Goal: Transaction & Acquisition: Book appointment/travel/reservation

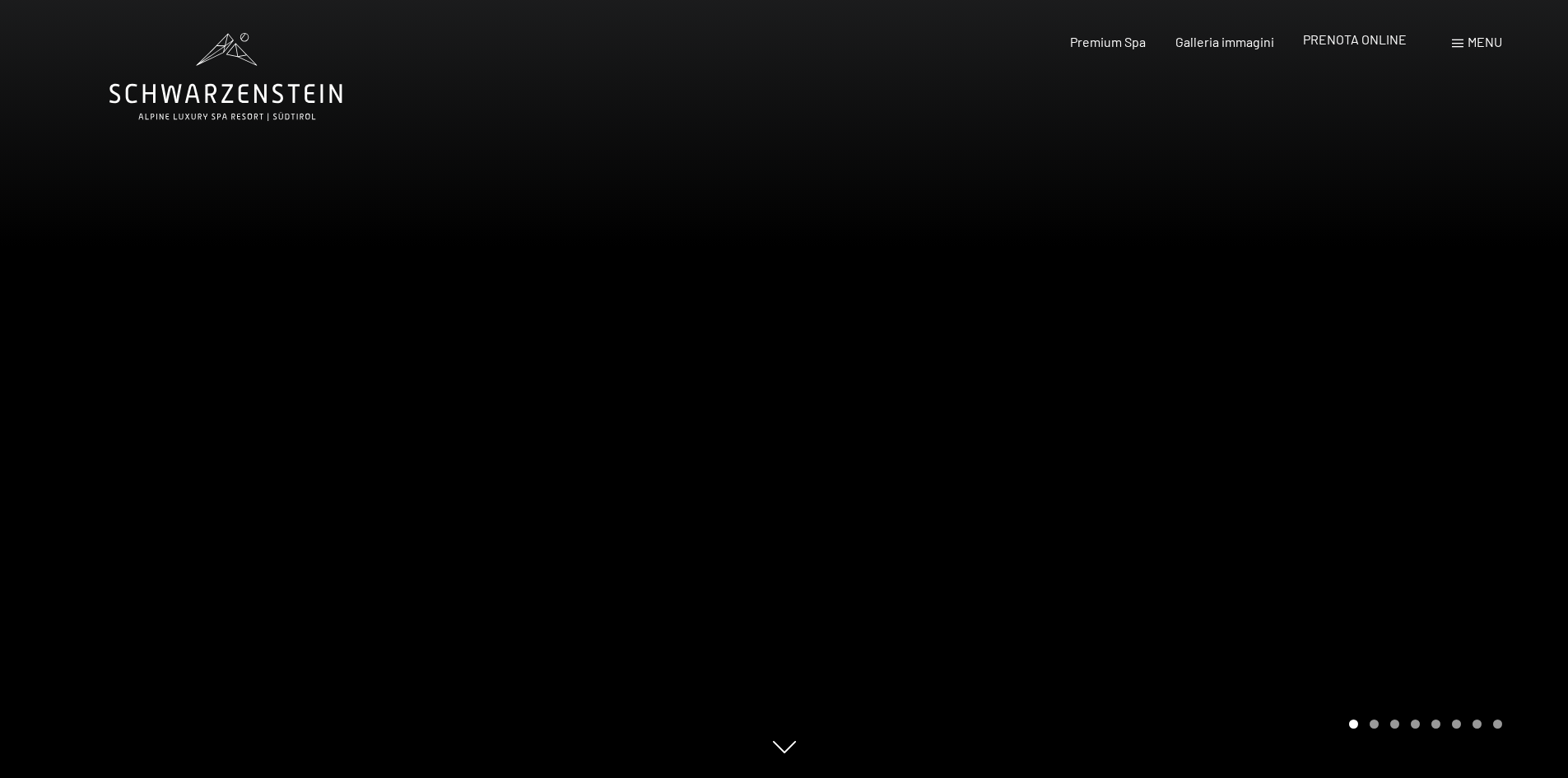
click at [1355, 40] on span "PRENOTA ONLINE" at bounding box center [1354, 39] width 104 height 16
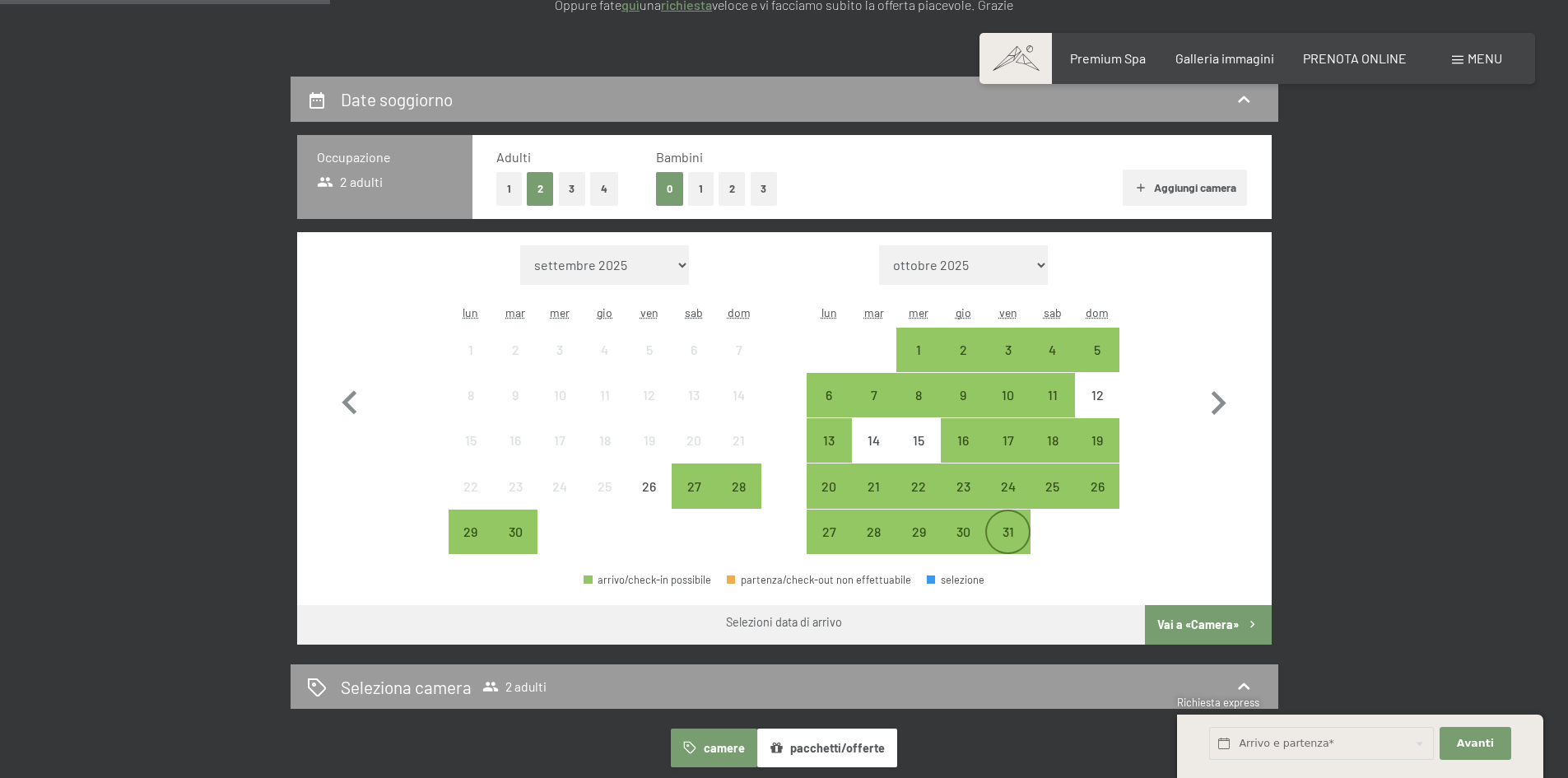
click at [1015, 534] on div "31" at bounding box center [1008, 546] width 41 height 41
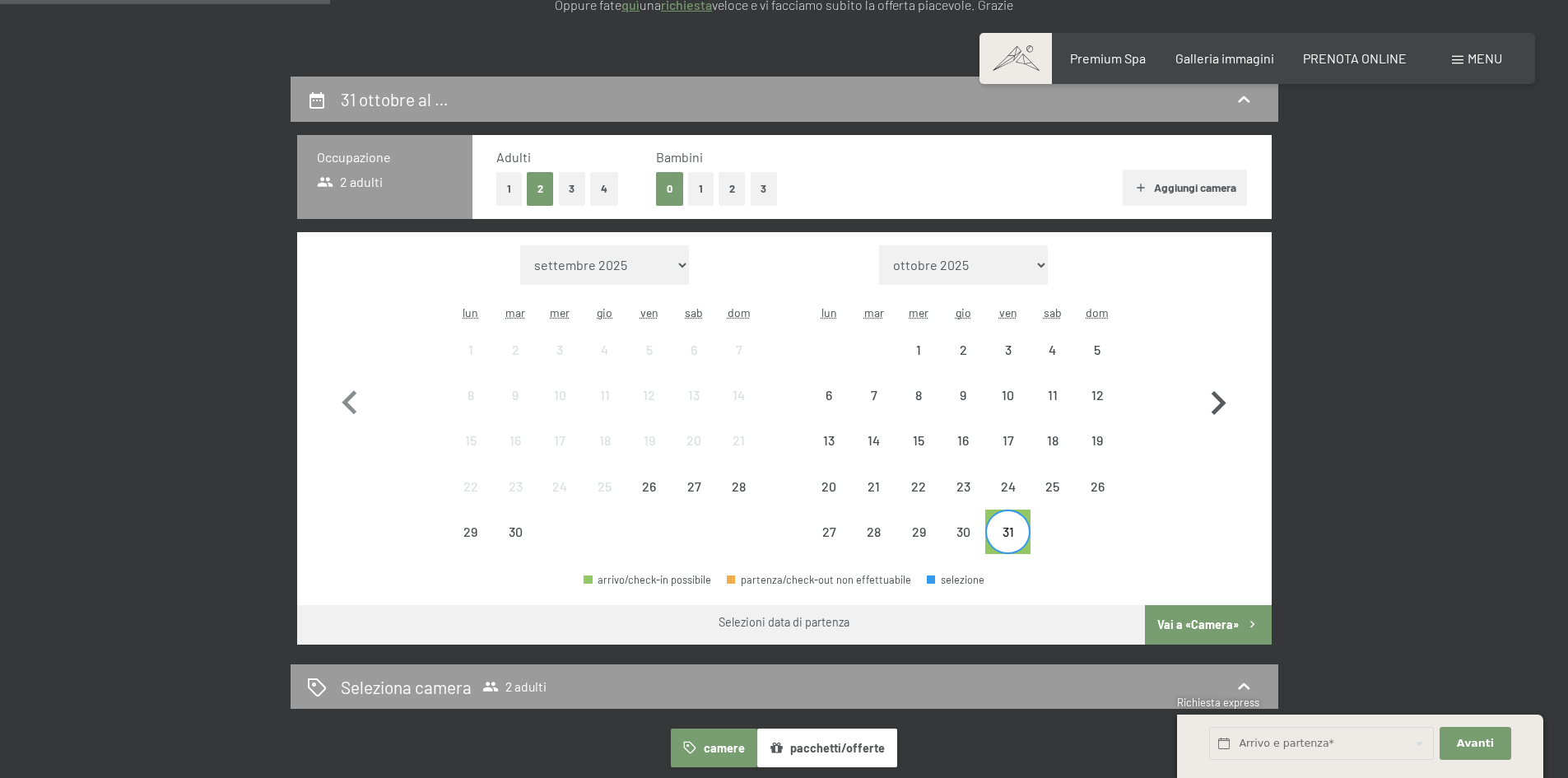
click at [1216, 404] on icon "button" at bounding box center [1218, 403] width 48 height 48
select select "[DATE]"
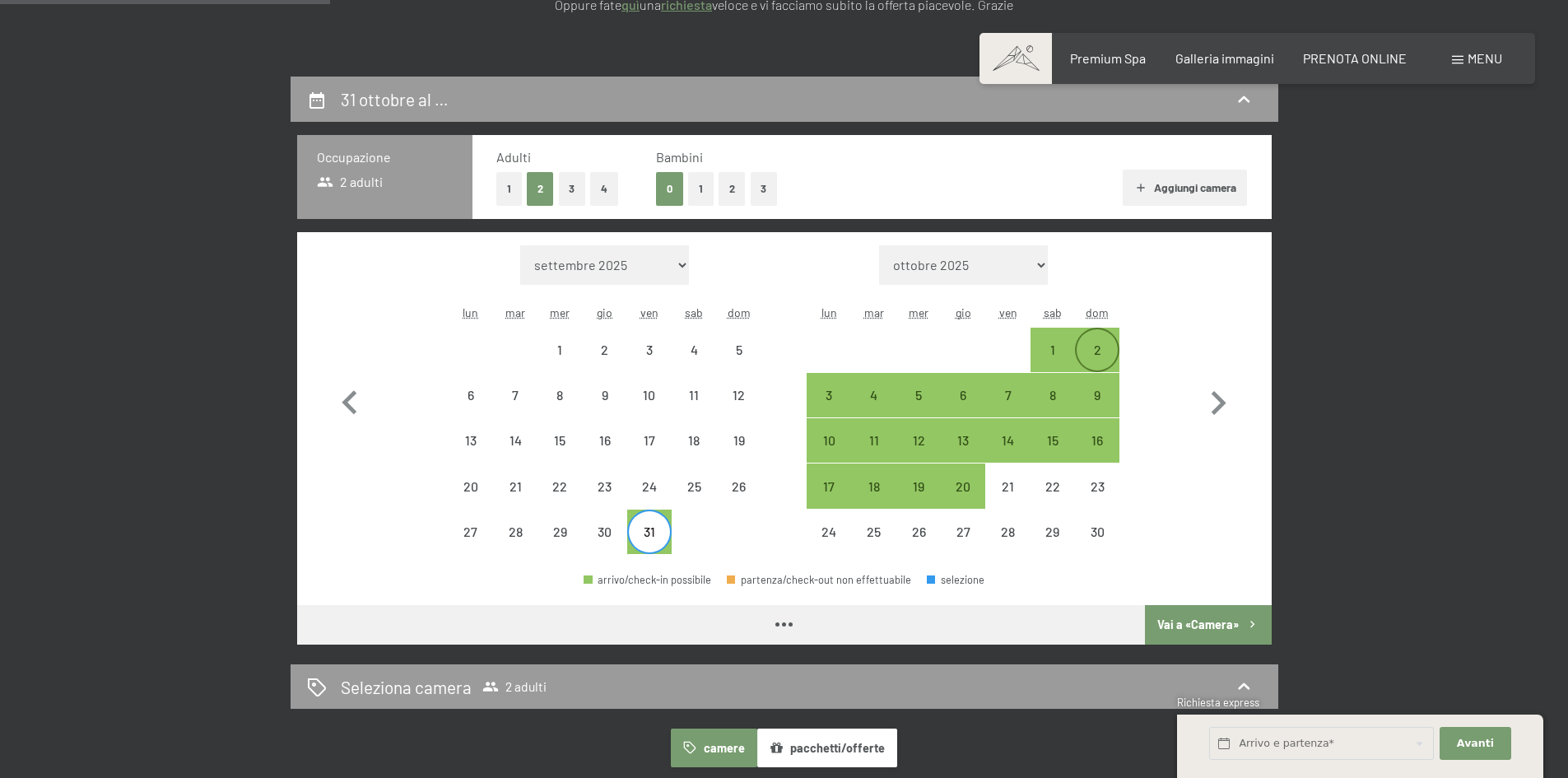
click at [1098, 346] on div "2" at bounding box center [1097, 364] width 41 height 41
select select "[DATE]"
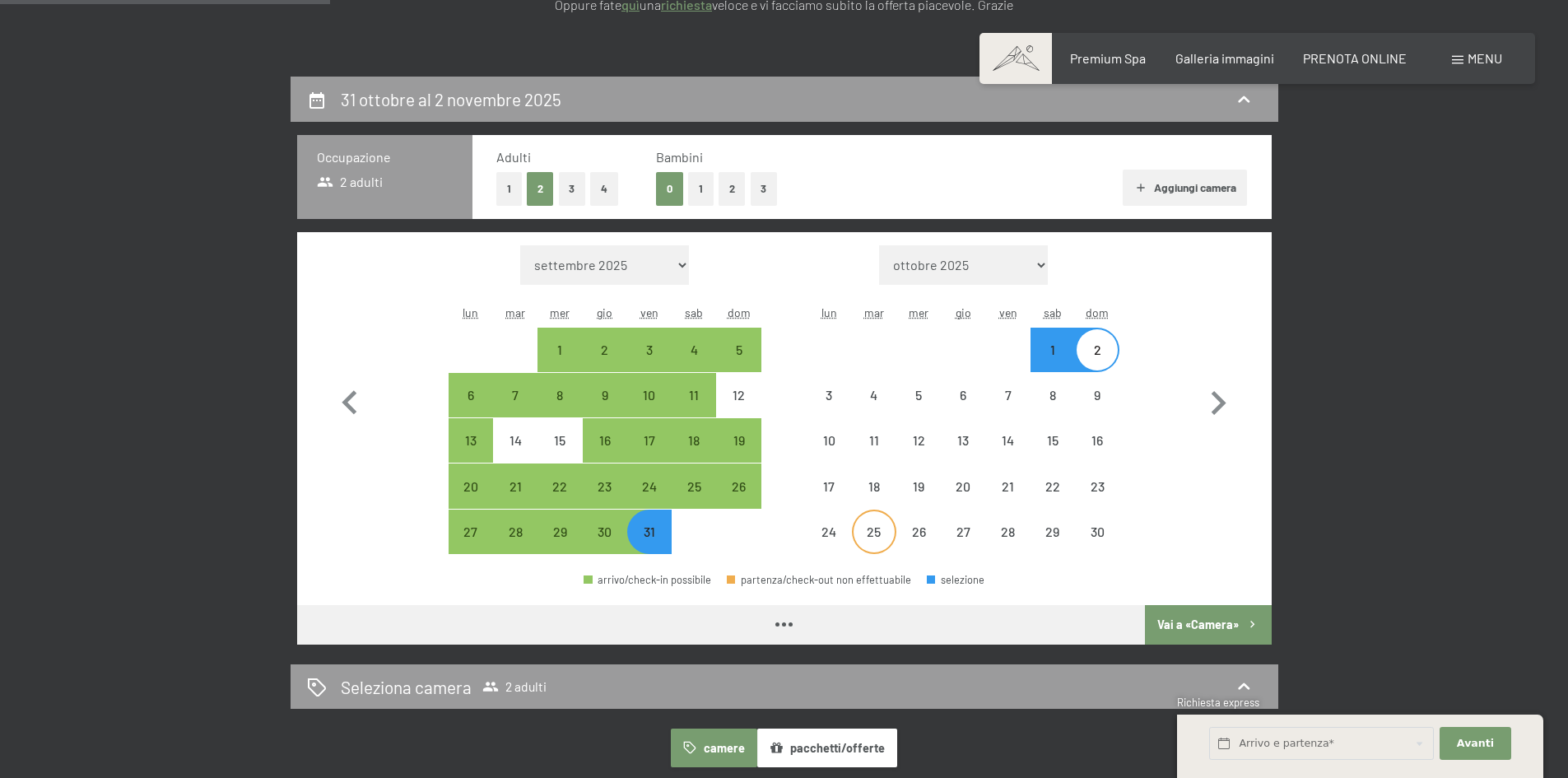
select select "[DATE]"
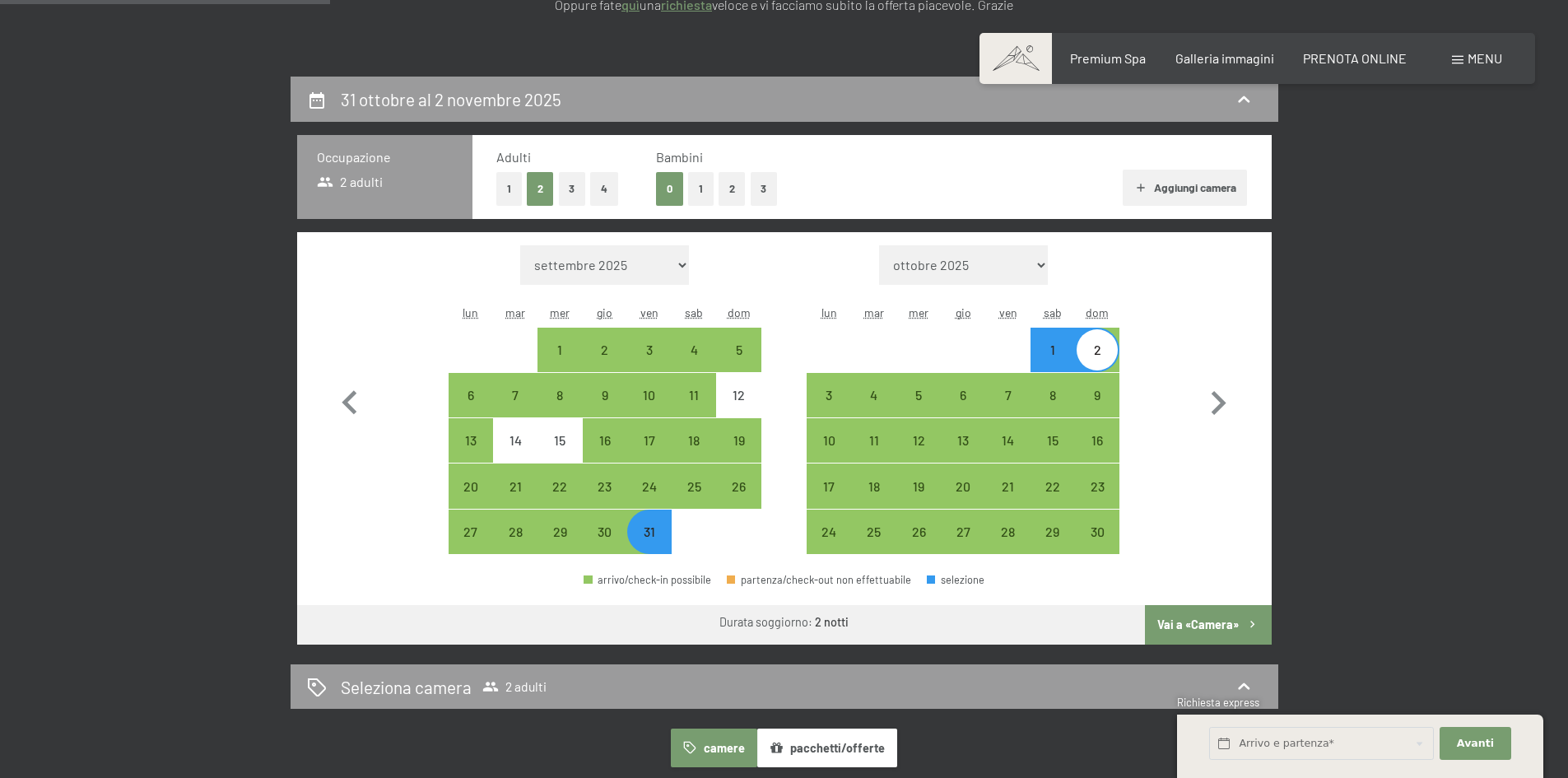
click at [1198, 633] on button "Vai a «Camera»" at bounding box center [1207, 624] width 125 height 40
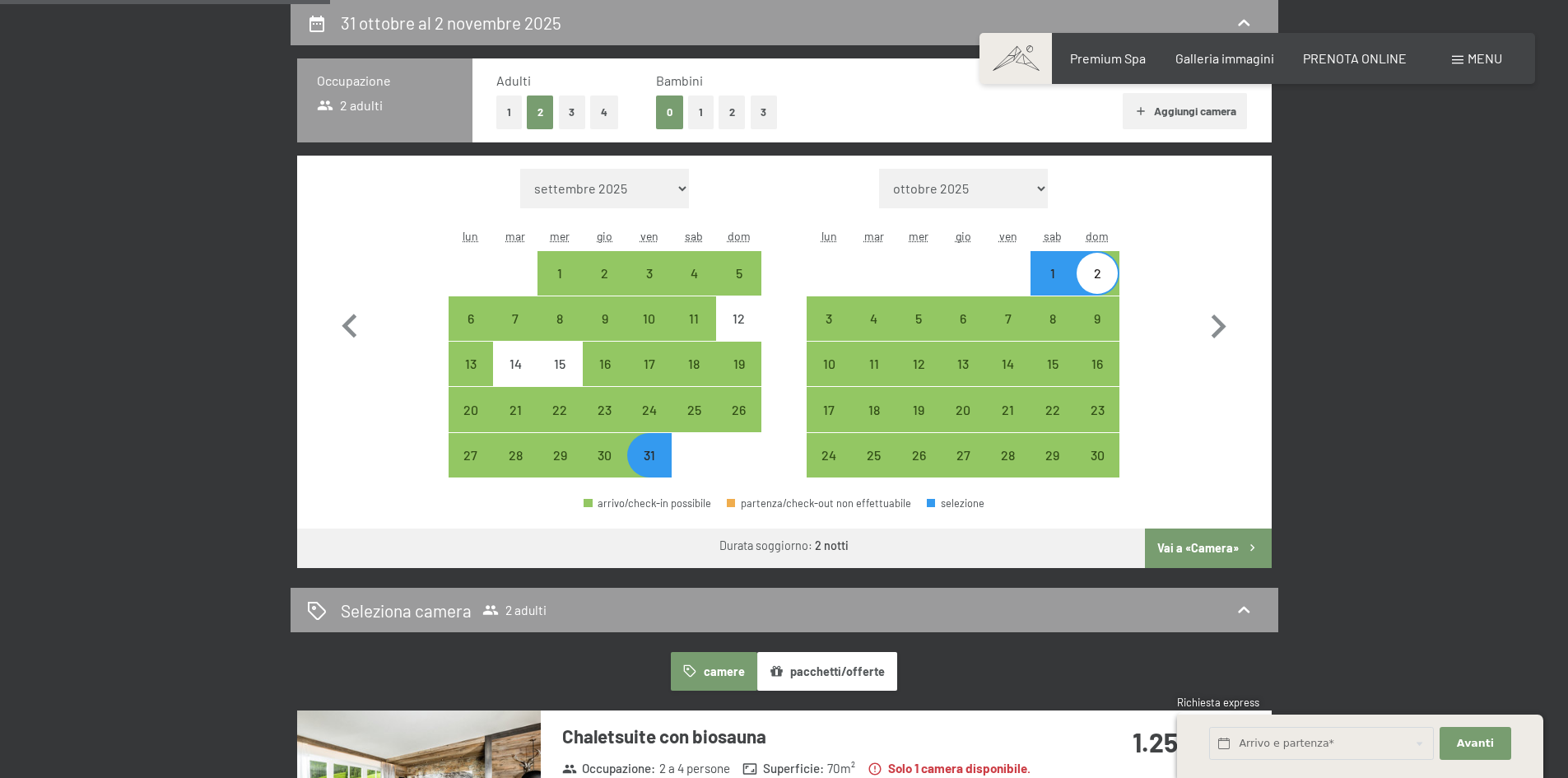
select select "[DATE]"
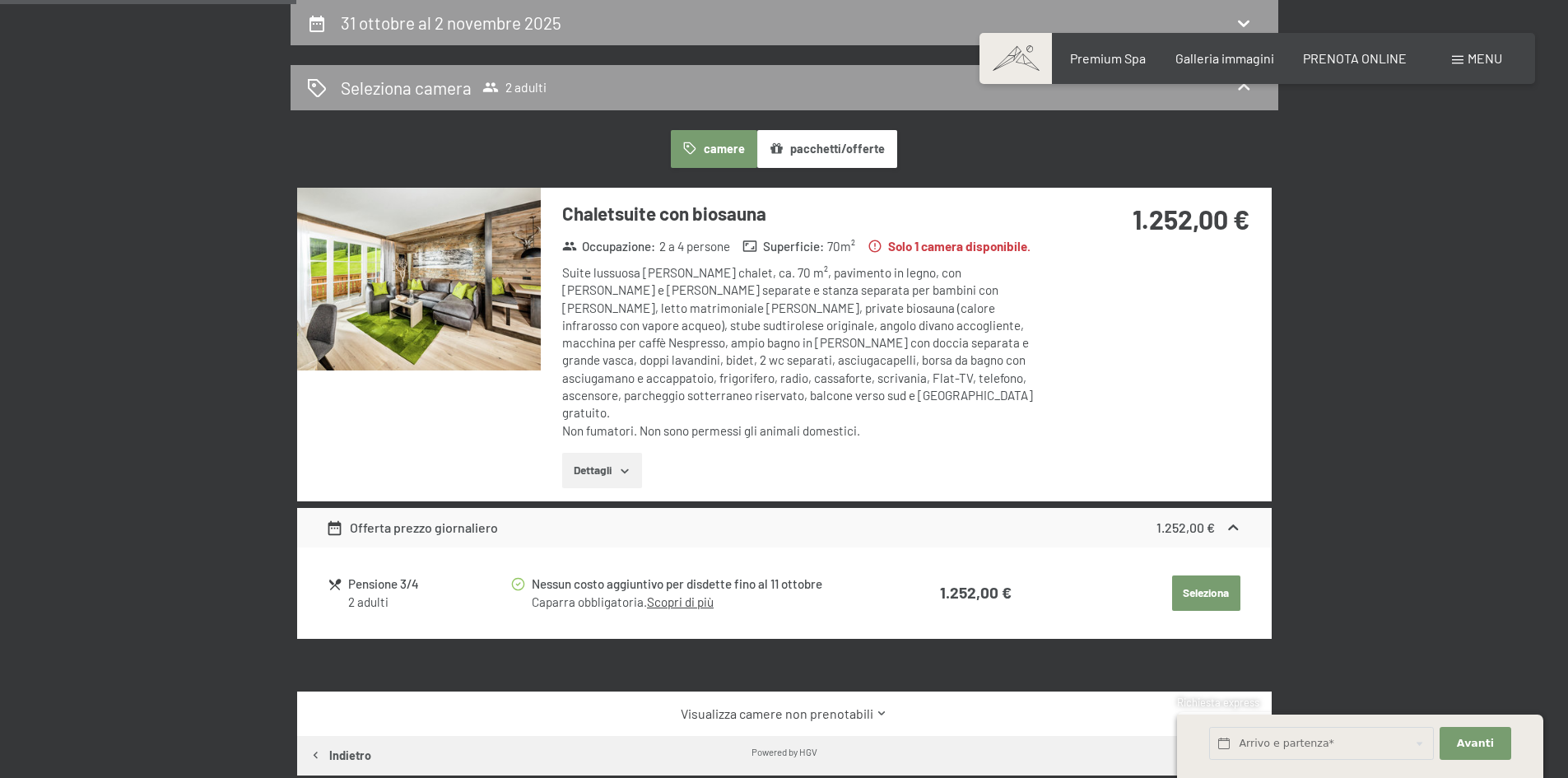
click at [609, 452] on button "Dettagli" at bounding box center [602, 470] width 80 height 36
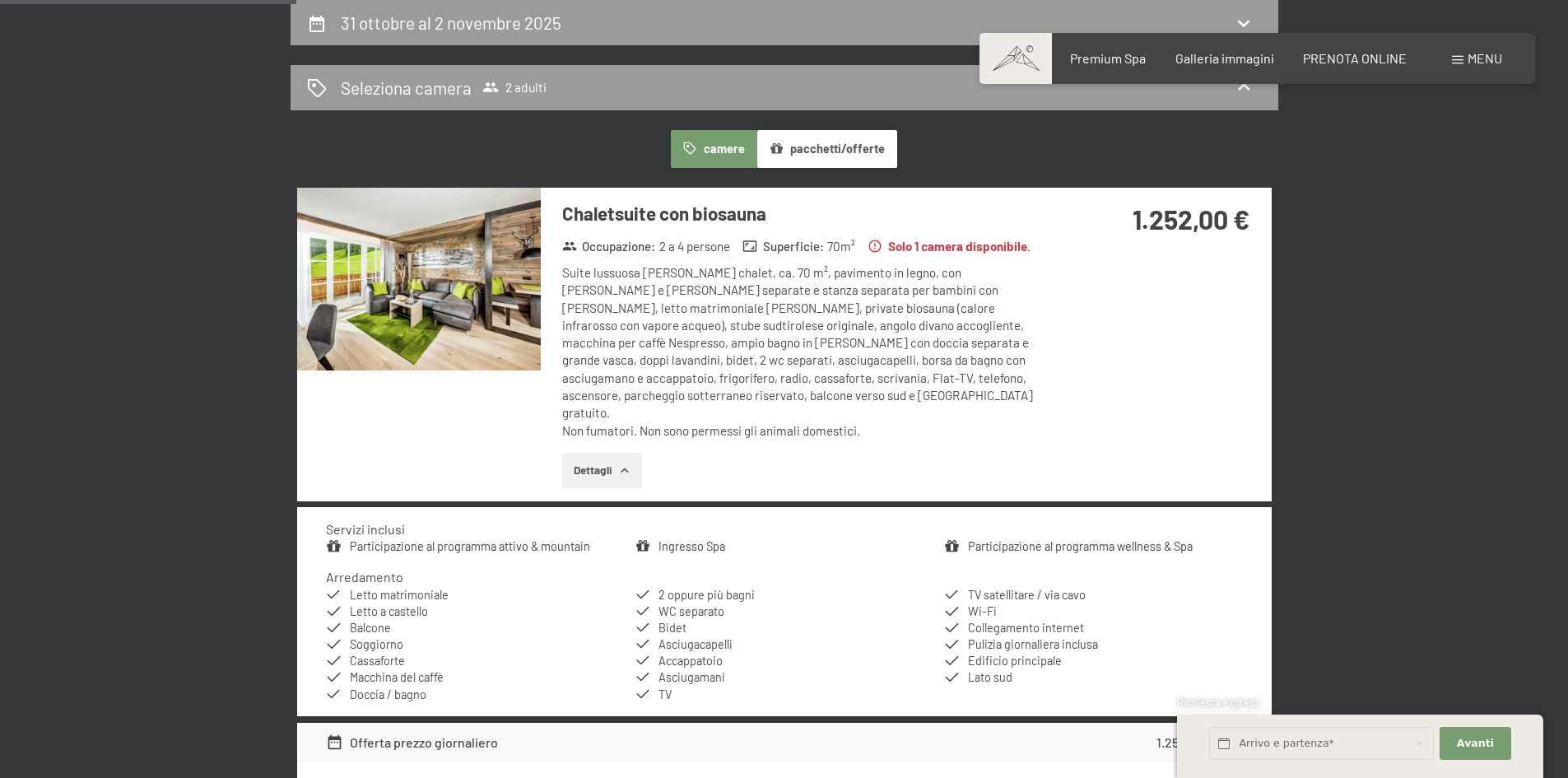
click at [609, 452] on button "Dettagli" at bounding box center [602, 470] width 80 height 36
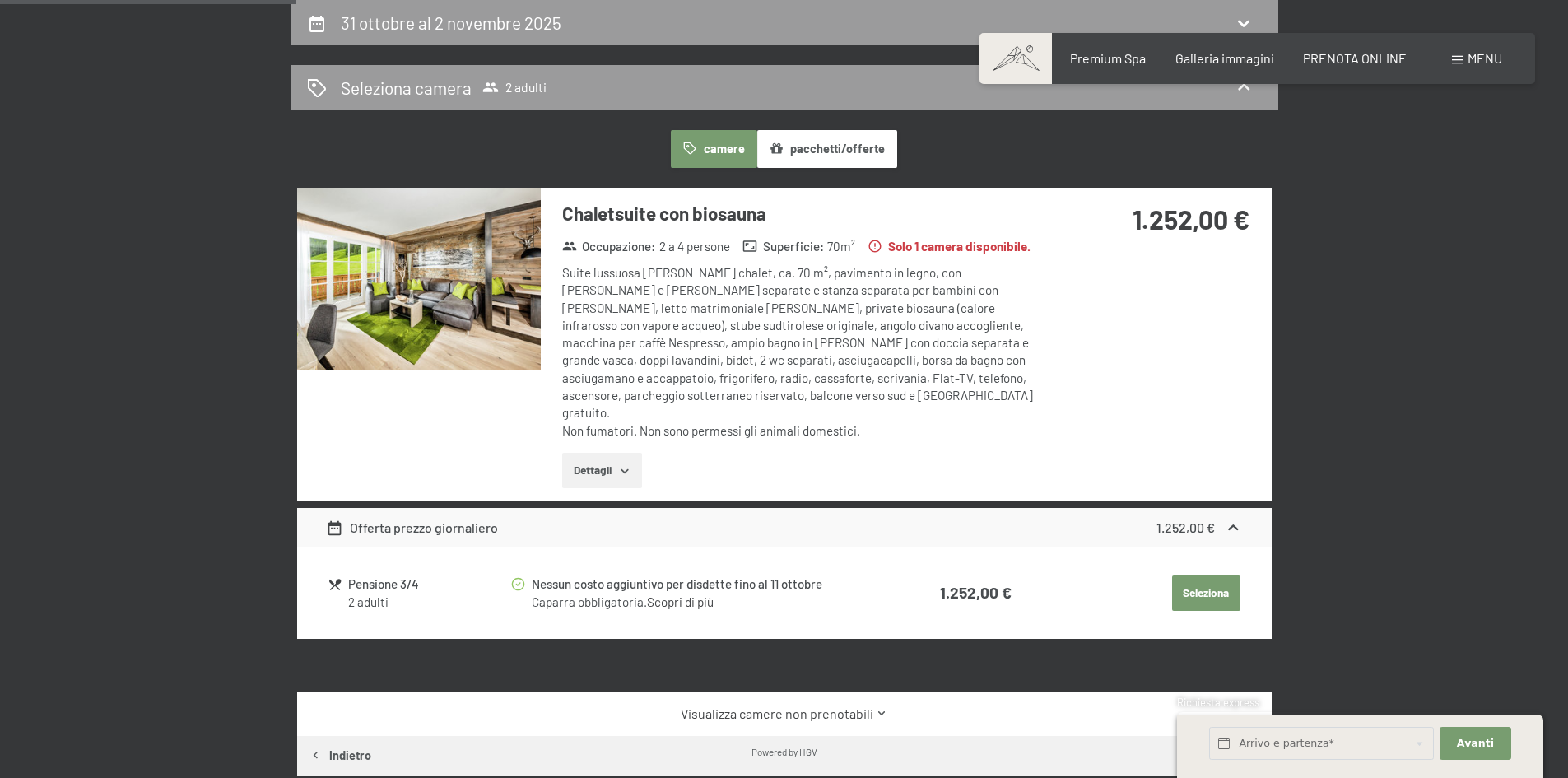
click at [362, 319] on img at bounding box center [418, 279] width 243 height 183
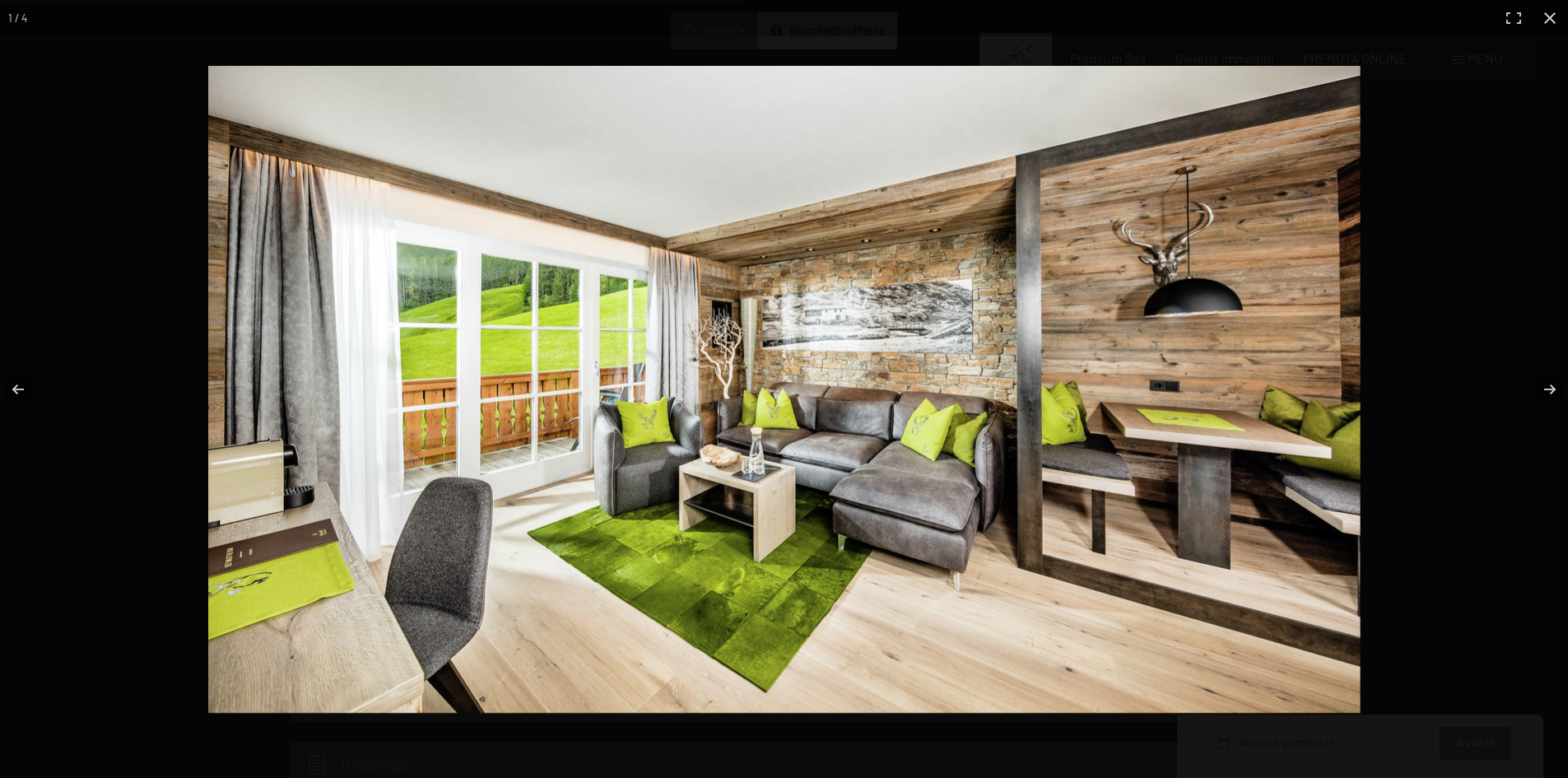
scroll to position [817, 0]
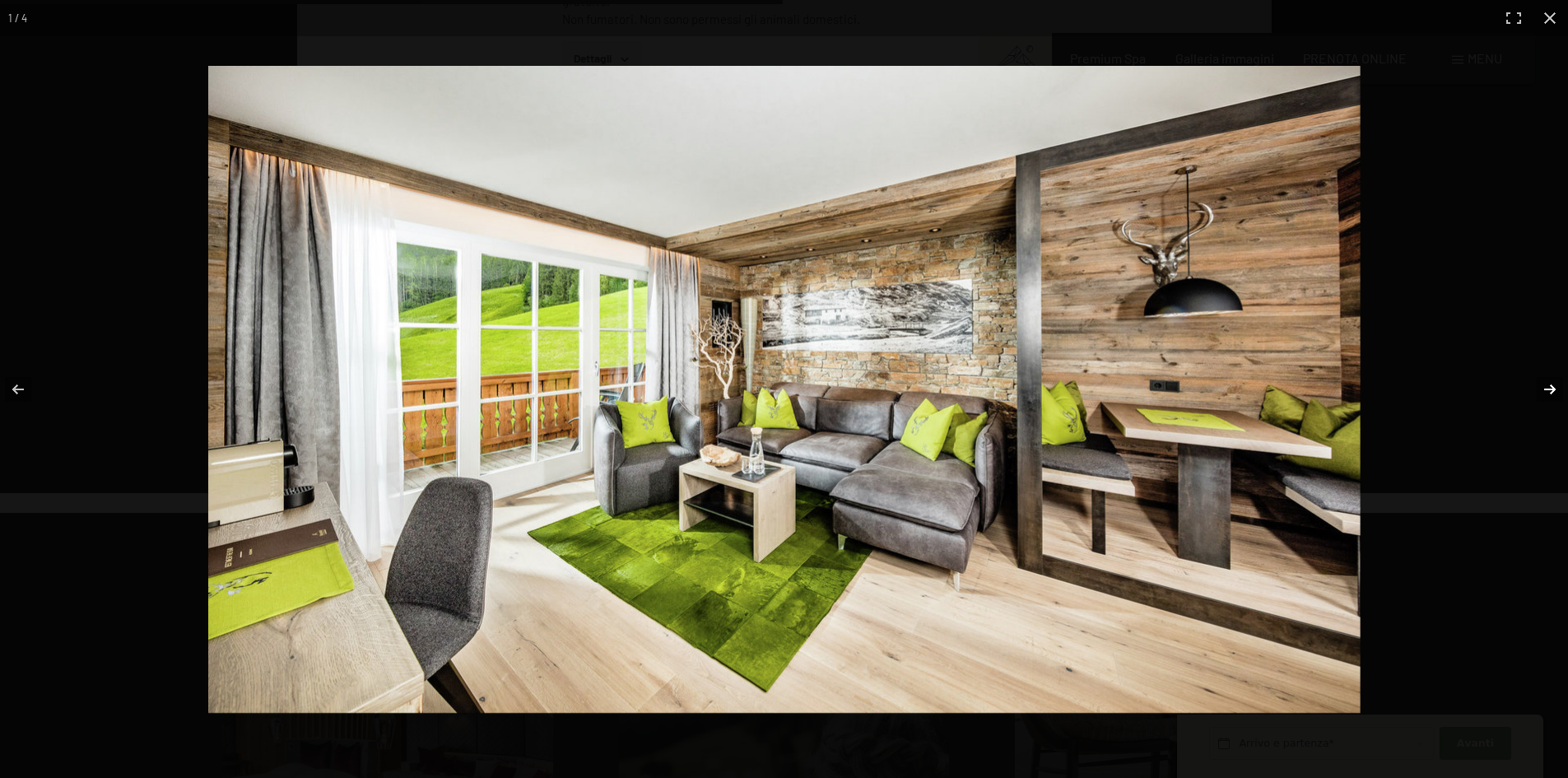
click at [1544, 390] on button "button" at bounding box center [1539, 389] width 57 height 83
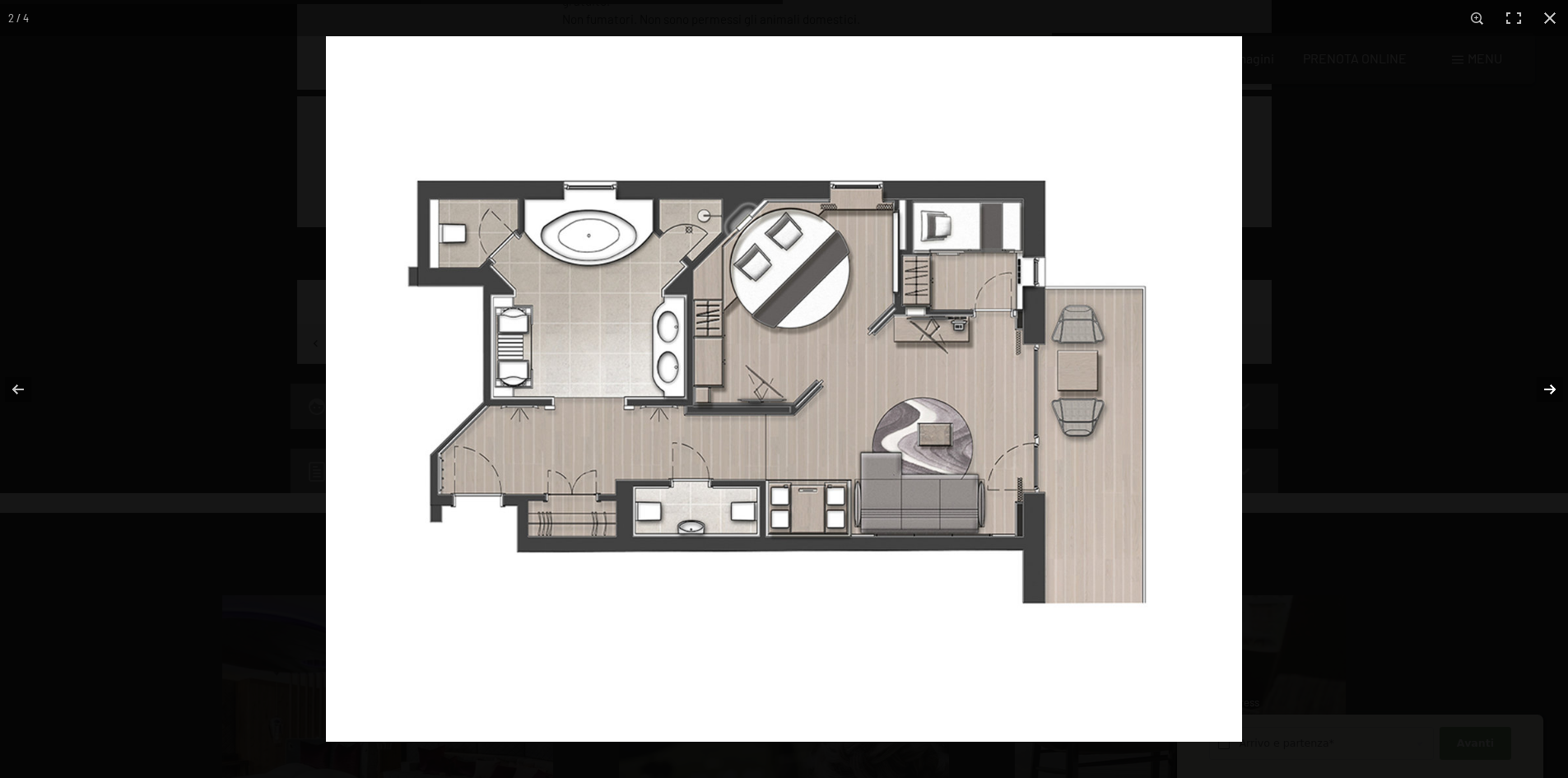
click at [1544, 390] on button "button" at bounding box center [1539, 389] width 57 height 83
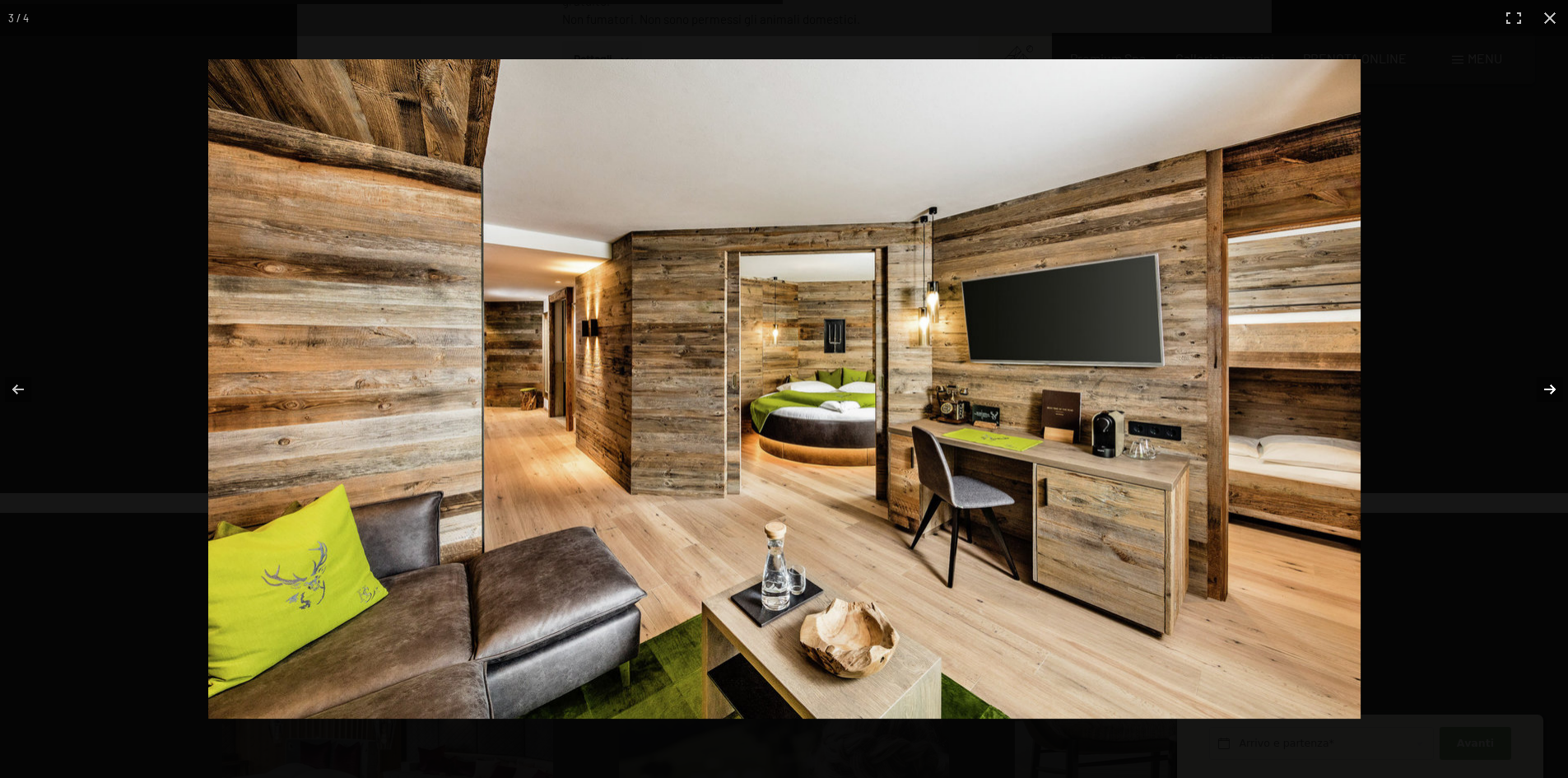
click at [1544, 390] on button "button" at bounding box center [1539, 389] width 57 height 83
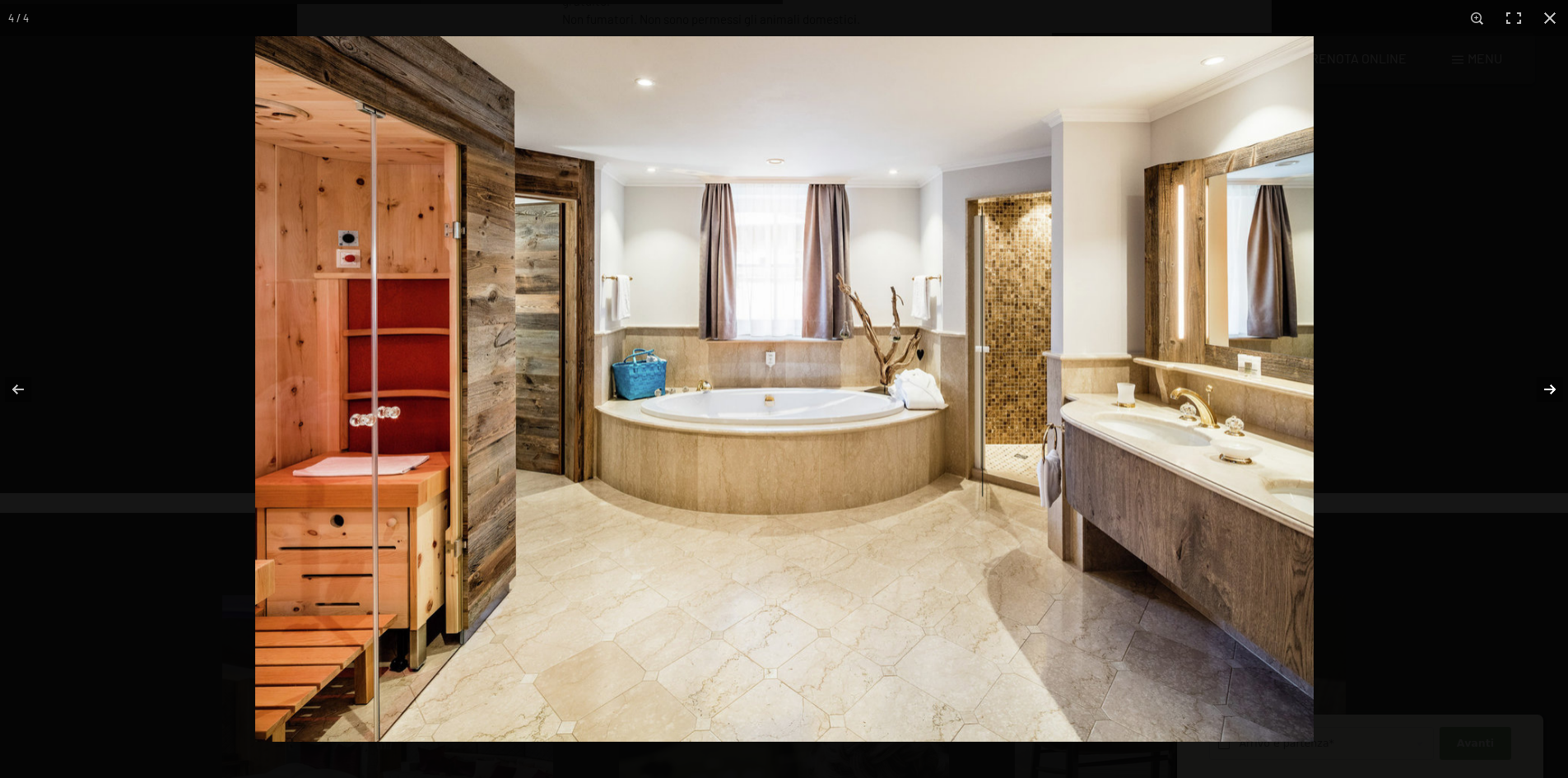
click at [1544, 390] on button "button" at bounding box center [1539, 389] width 57 height 83
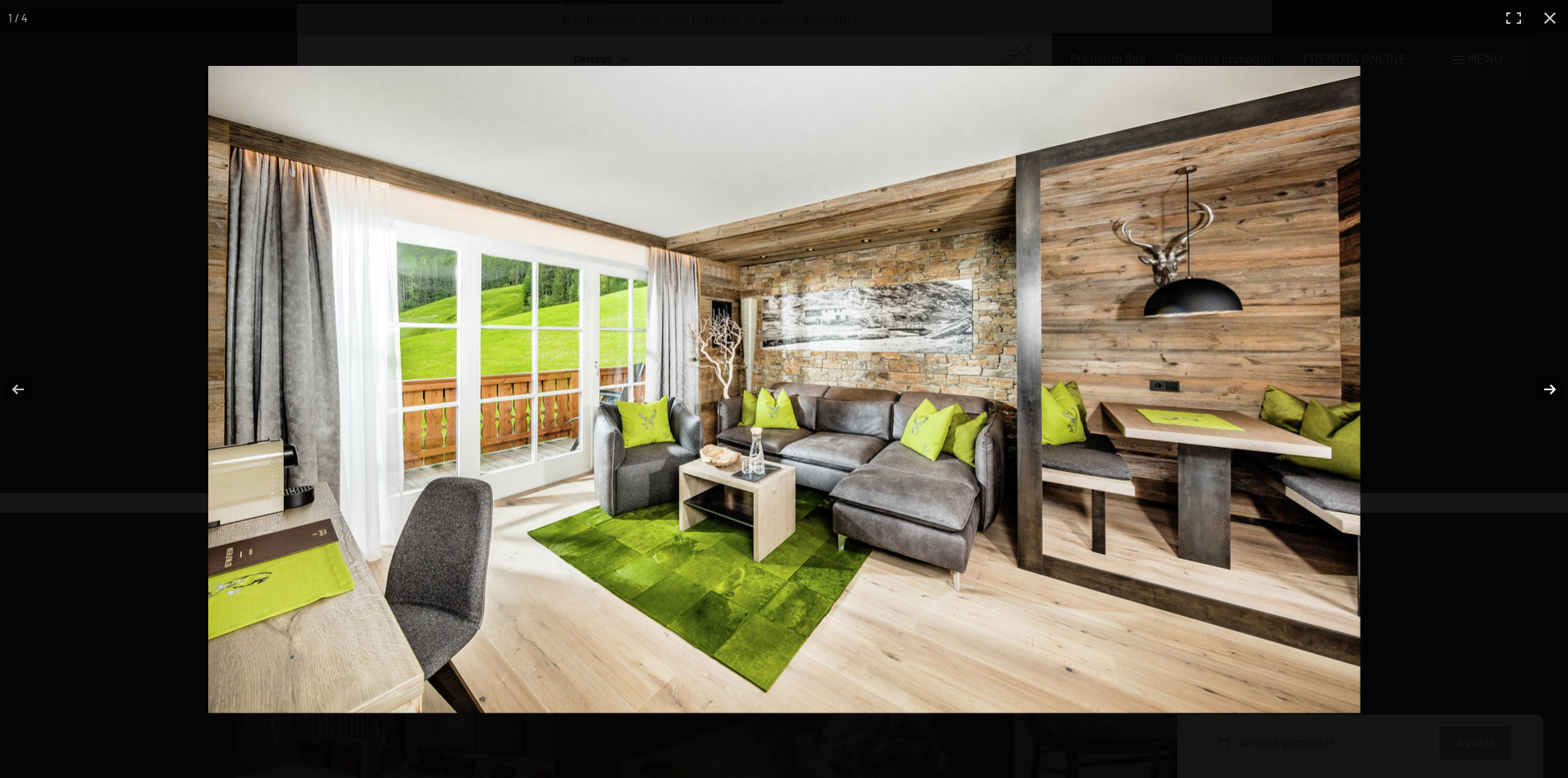
click at [1544, 390] on button "button" at bounding box center [1539, 389] width 57 height 83
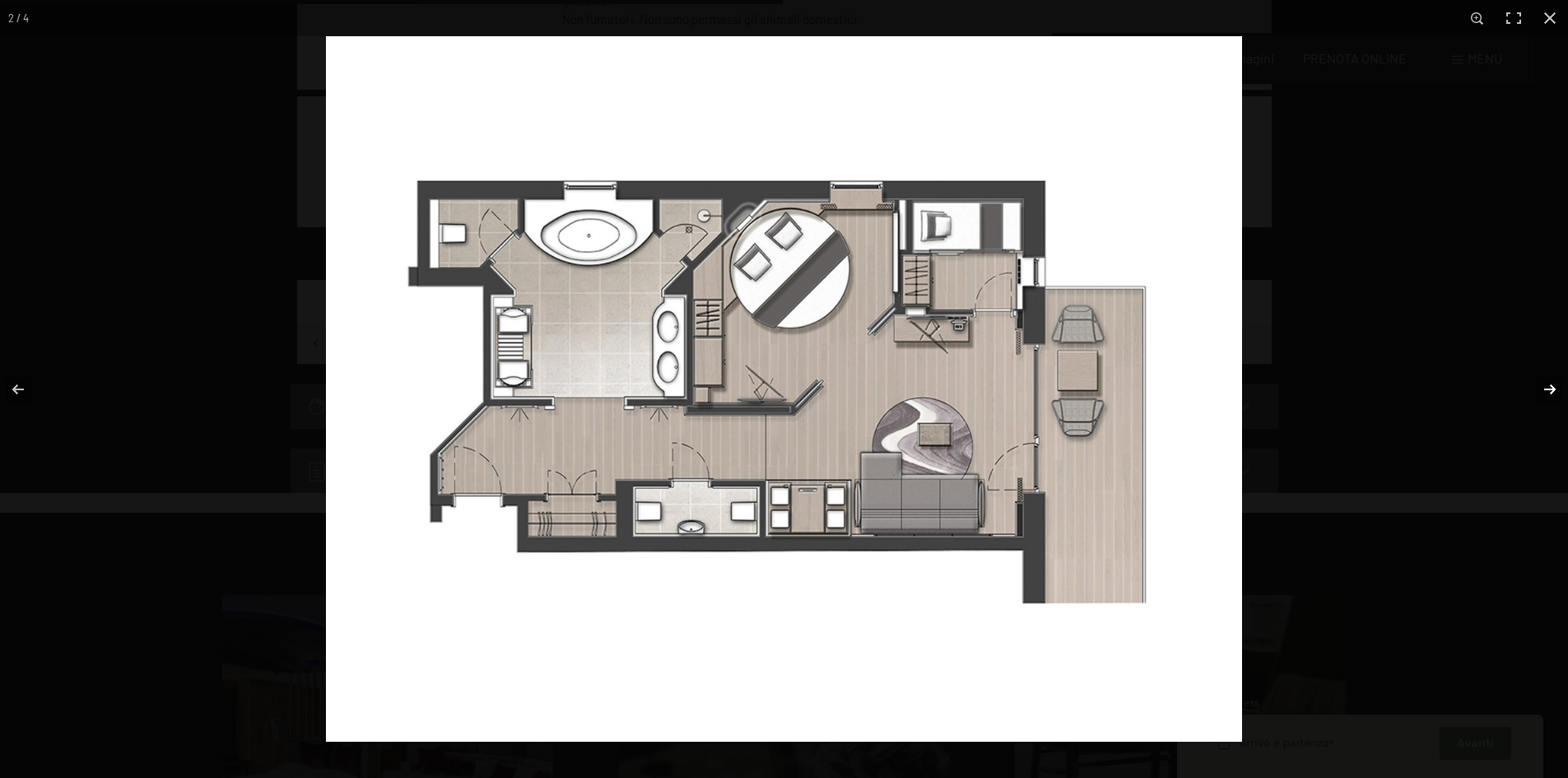
click at [1544, 390] on button "button" at bounding box center [1539, 389] width 57 height 83
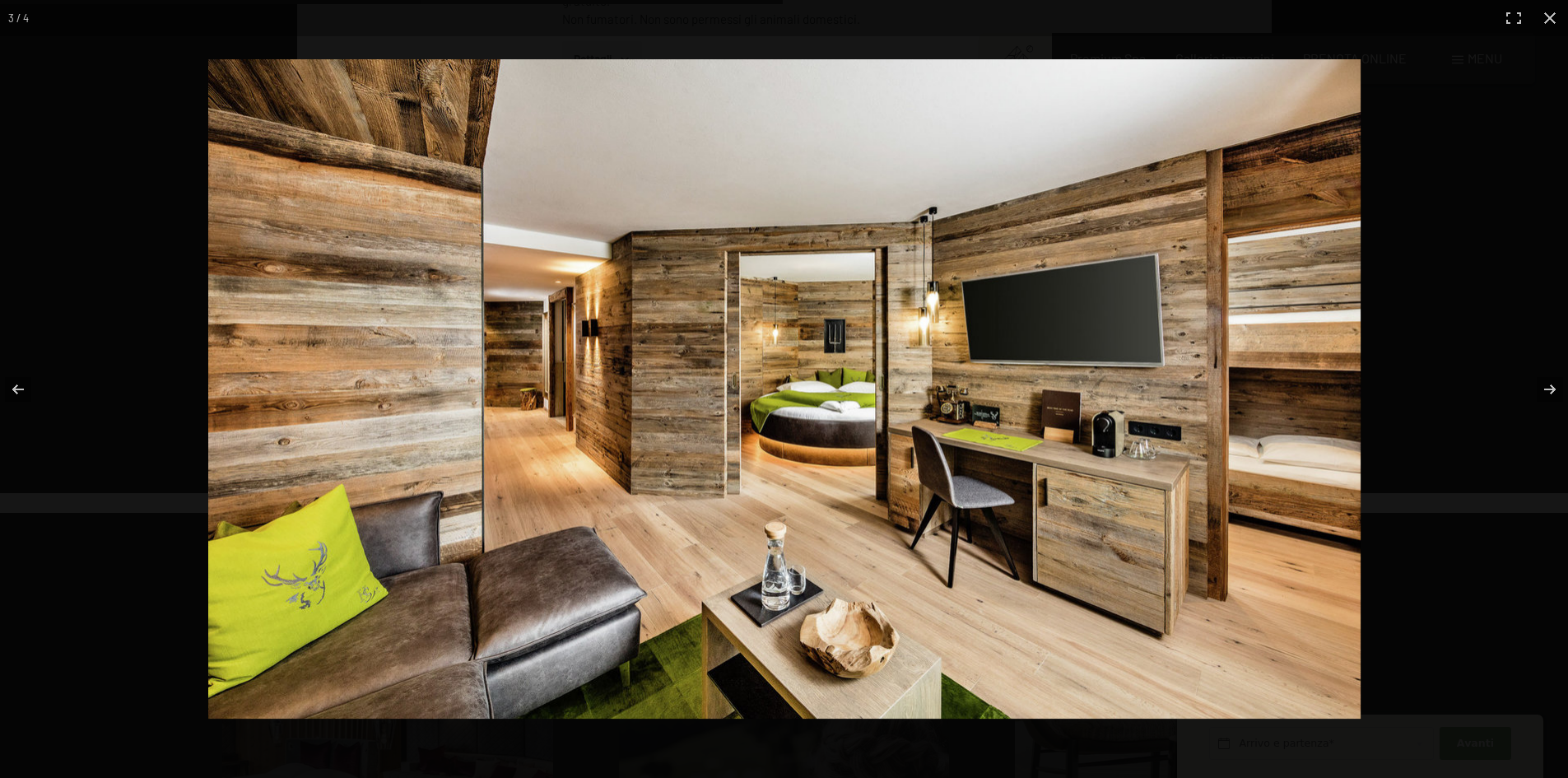
click at [1526, 114] on div at bounding box center [941, 422] width 1466 height 726
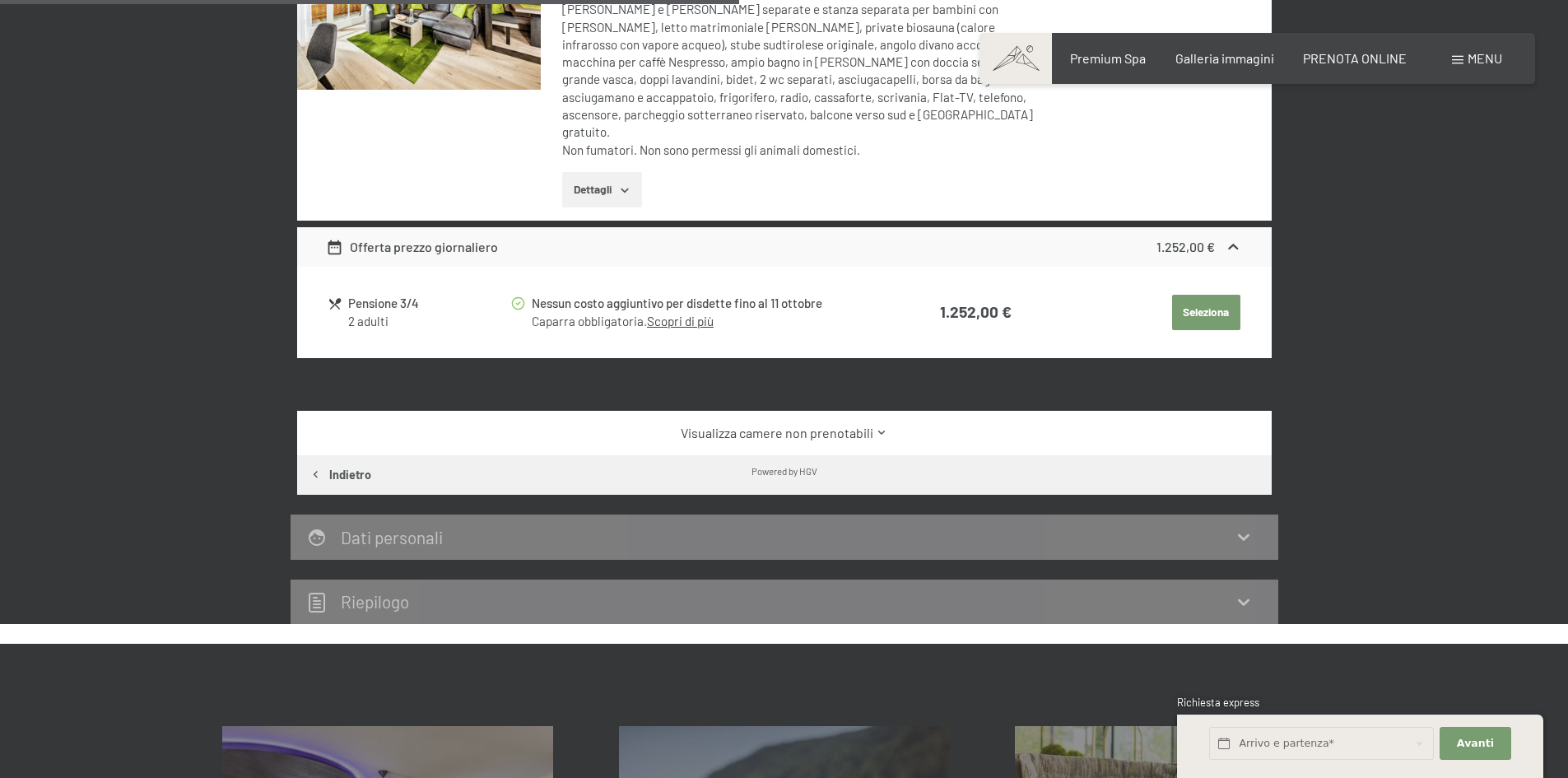
scroll to position [570, 0]
